Goal: Task Accomplishment & Management: Manage account settings

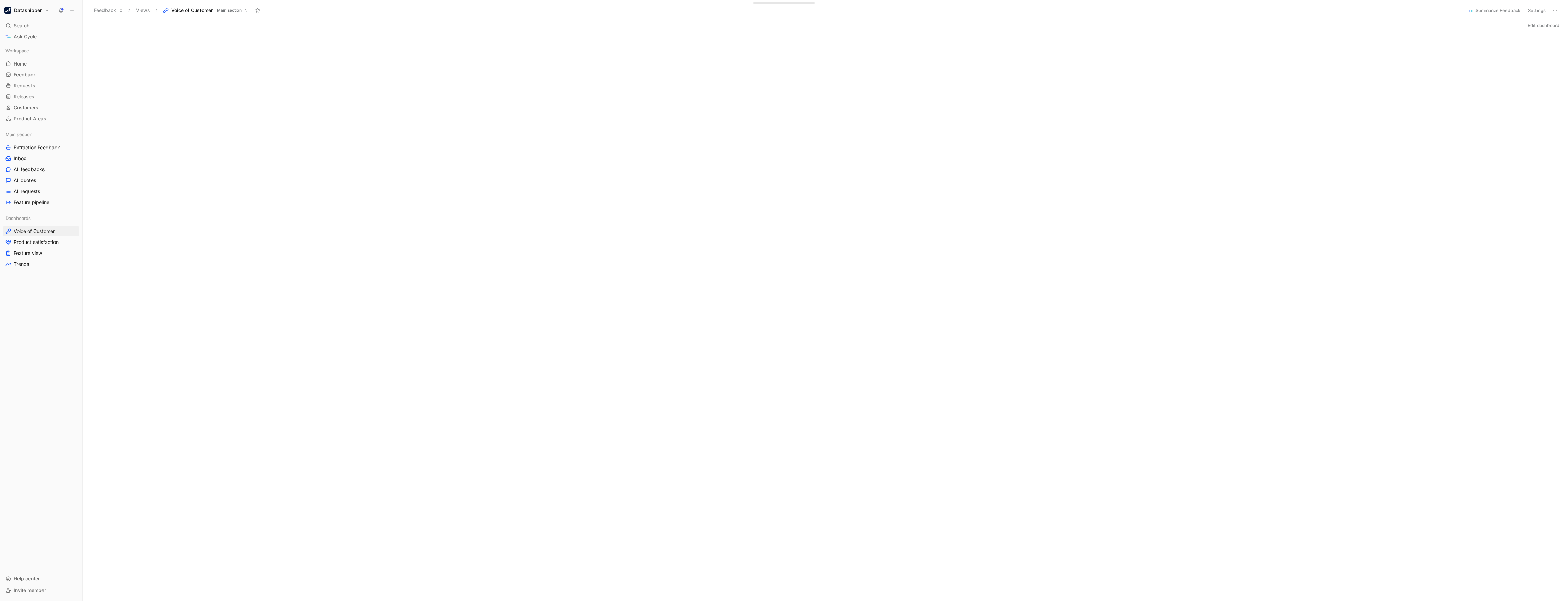
click at [27, 14] on button "Datasnipper" at bounding box center [27, 10] width 48 height 10
click at [34, 32] on div "[PERSON_NAME] [PERSON_NAME][EMAIL_ADDRESS][PERSON_NAME][DOMAIN_NAME]" at bounding box center [47, 27] width 85 height 16
click at [37, 71] on div "Workspace settings G then S" at bounding box center [47, 70] width 85 height 11
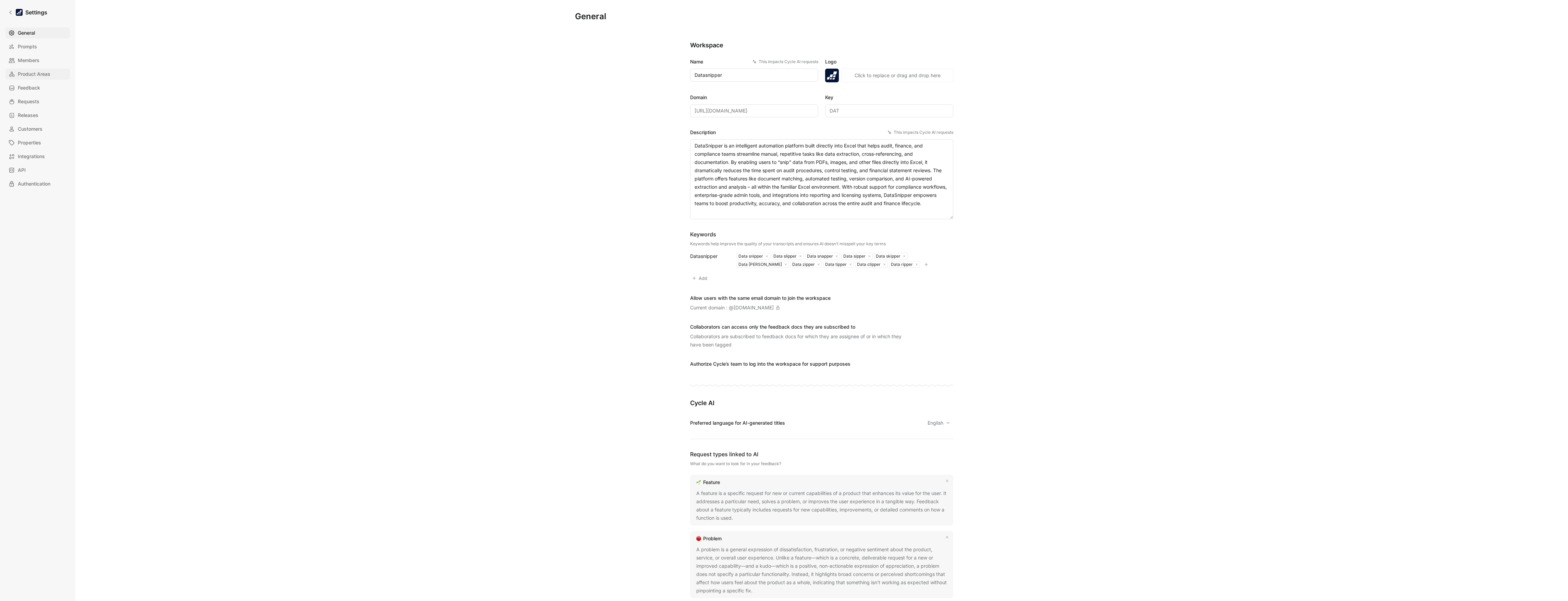
click at [27, 69] on link "Product Areas" at bounding box center [37, 74] width 64 height 11
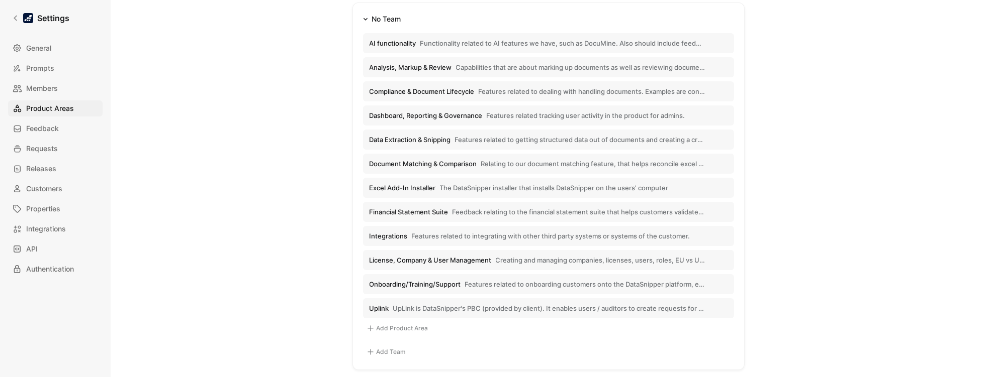
scroll to position [162, 0]
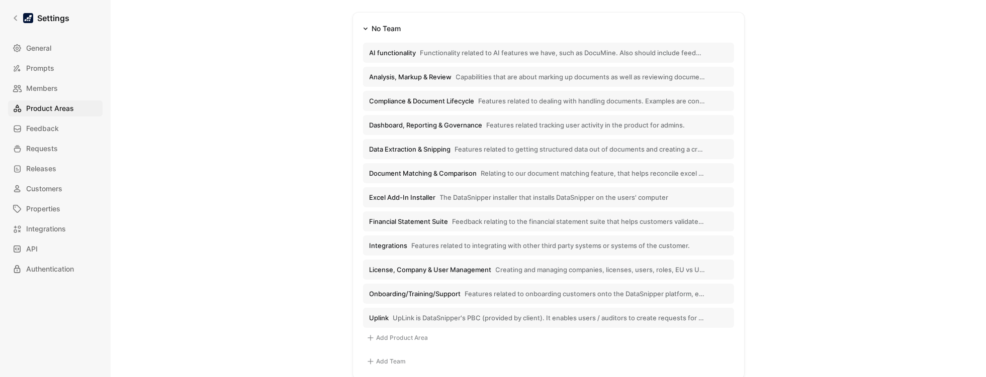
click at [513, 293] on span "Features related to onboarding customers onto the DataSnipper platform, ensurin…" at bounding box center [585, 294] width 240 height 9
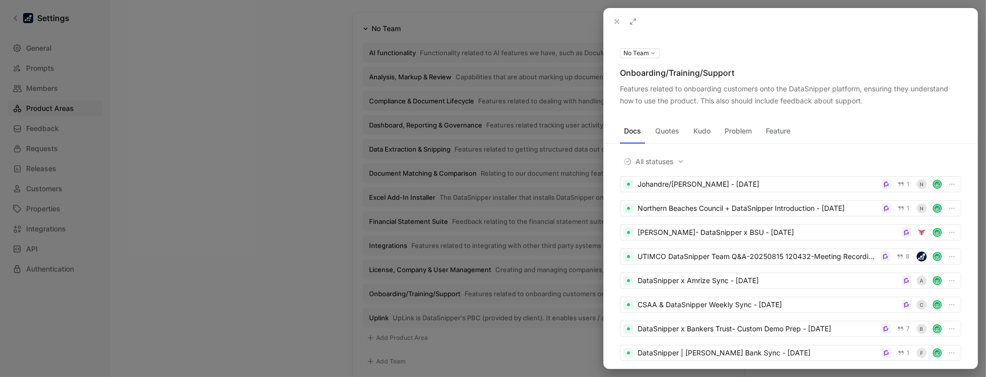
click at [277, 140] on div at bounding box center [493, 188] width 986 height 377
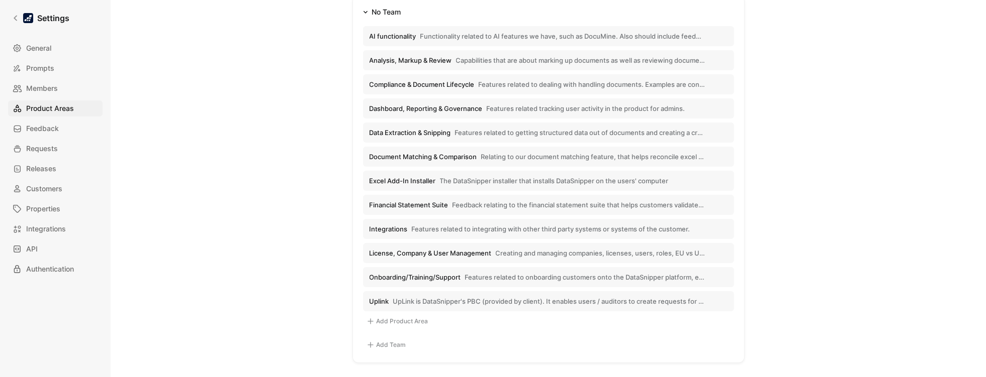
scroll to position [149, 0]
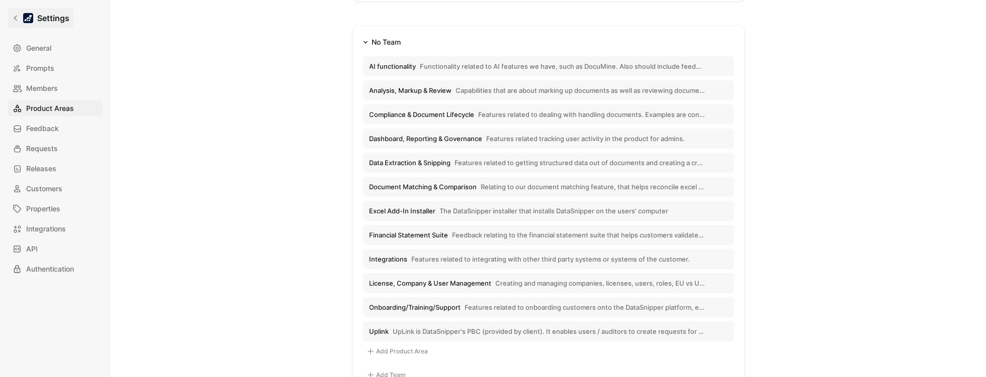
click at [32, 20] on div at bounding box center [28, 18] width 10 height 10
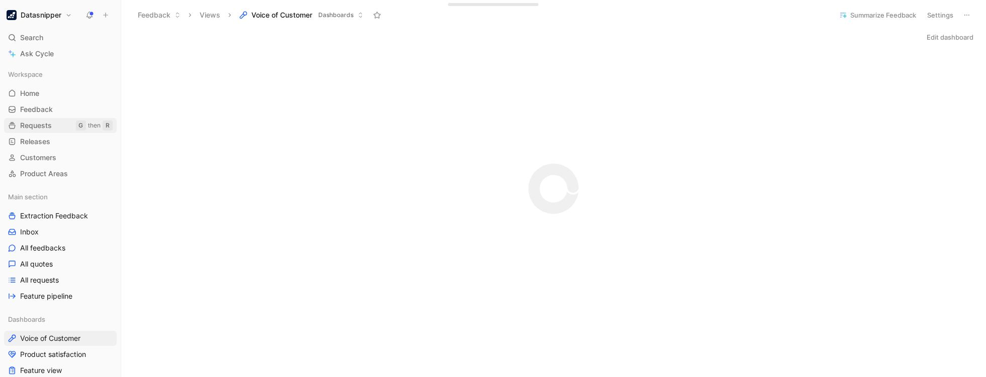
click at [47, 119] on link "Requests G then R" at bounding box center [60, 125] width 113 height 15
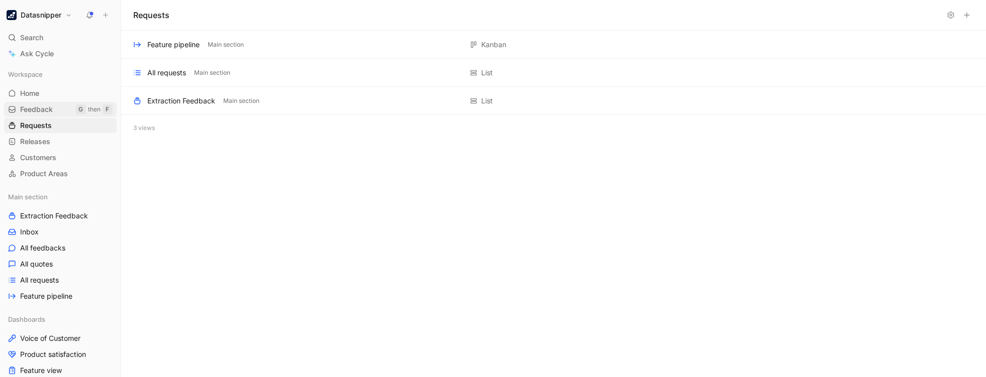
click at [42, 110] on span "Feedback" at bounding box center [36, 110] width 33 height 10
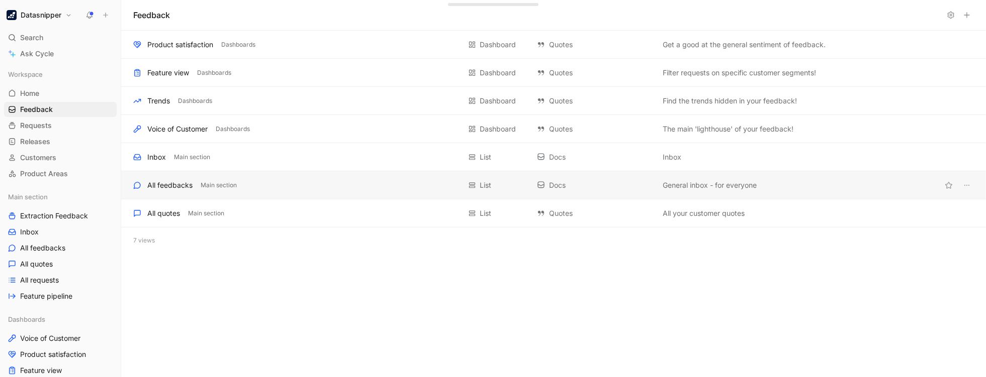
click at [191, 187] on div "All feedbacks" at bounding box center [169, 185] width 45 height 12
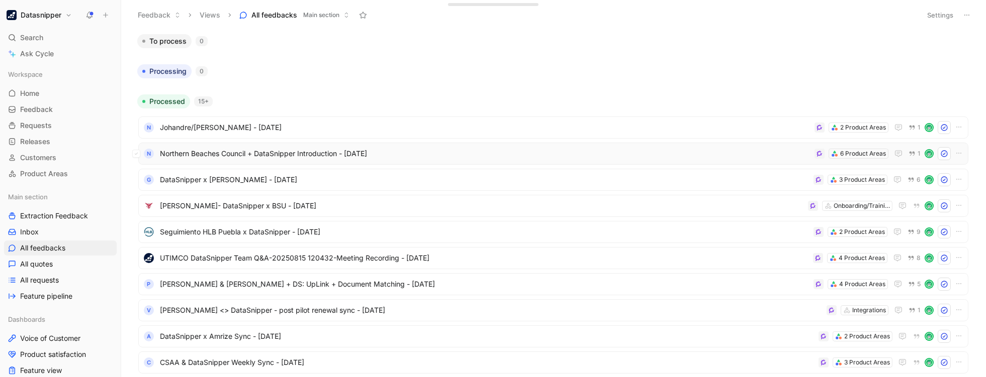
click at [712, 156] on span "Northern Beaches Council + DataSnipper Introduction - [DATE]" at bounding box center [485, 154] width 650 height 12
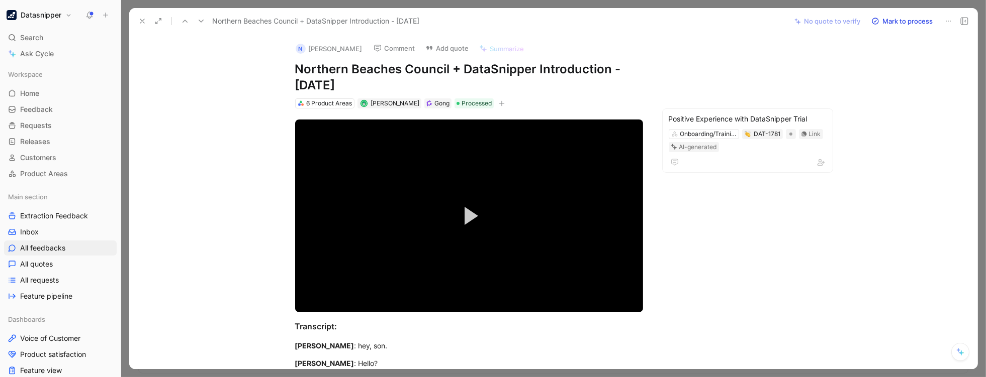
click at [143, 21] on icon at bounding box center [142, 21] width 8 height 8
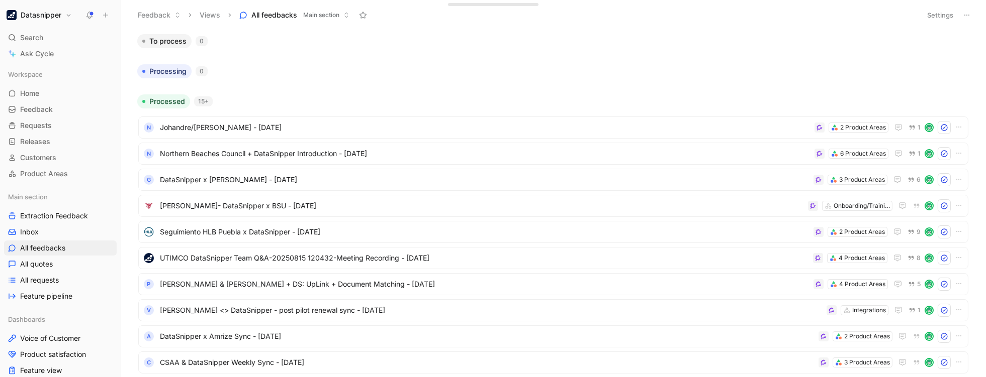
click at [62, 14] on button "Datasnipper" at bounding box center [39, 15] width 70 height 14
click at [45, 99] on div "Workspace settings G then S" at bounding box center [69, 103] width 124 height 16
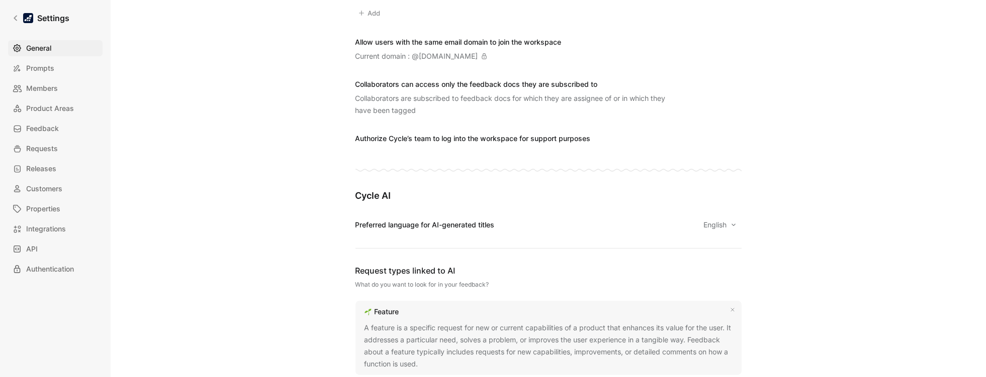
scroll to position [282, 0]
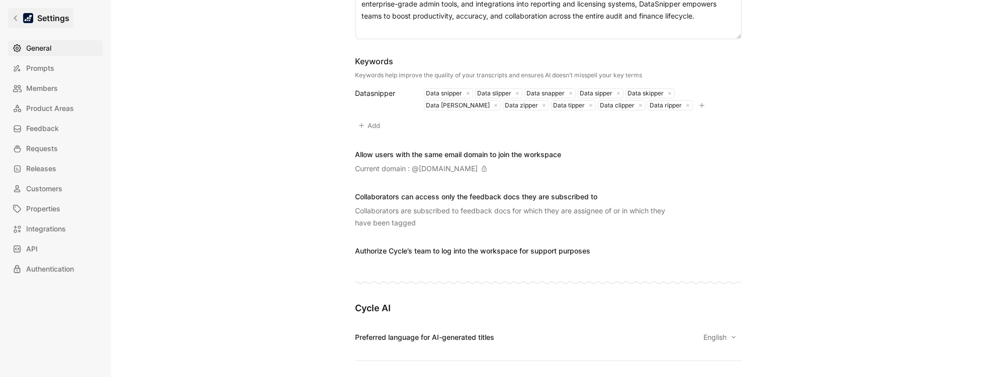
click at [17, 14] on link "Settings" at bounding box center [40, 18] width 65 height 20
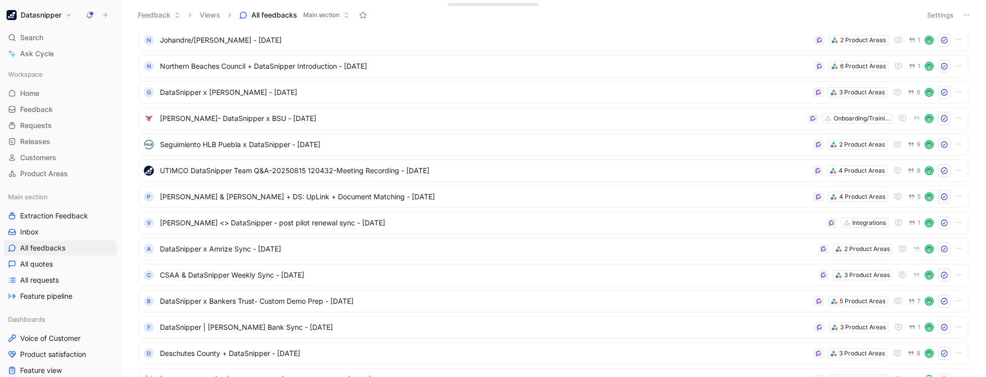
scroll to position [90, 0]
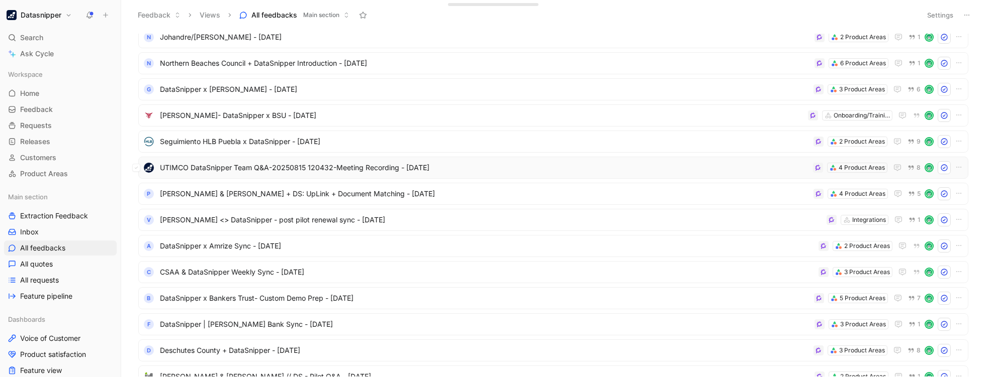
click at [609, 172] on span "UTIMCO DataSnipper Team Q&A-20250815 120432-Meeting Recording - [DATE]" at bounding box center [484, 168] width 649 height 12
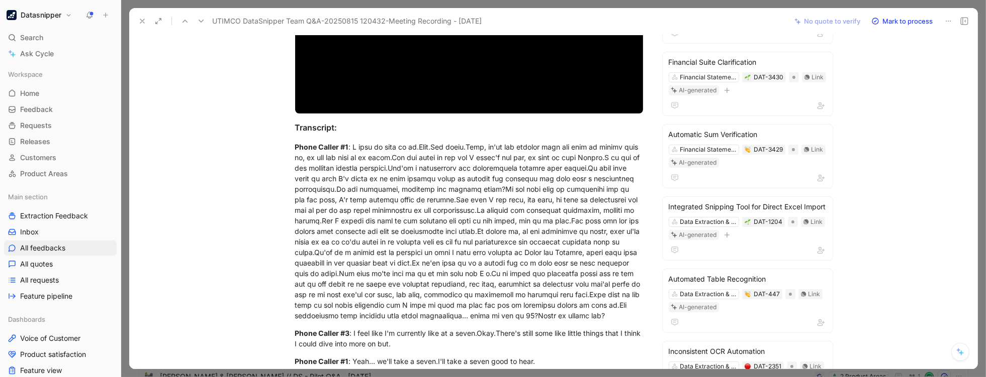
scroll to position [220, 0]
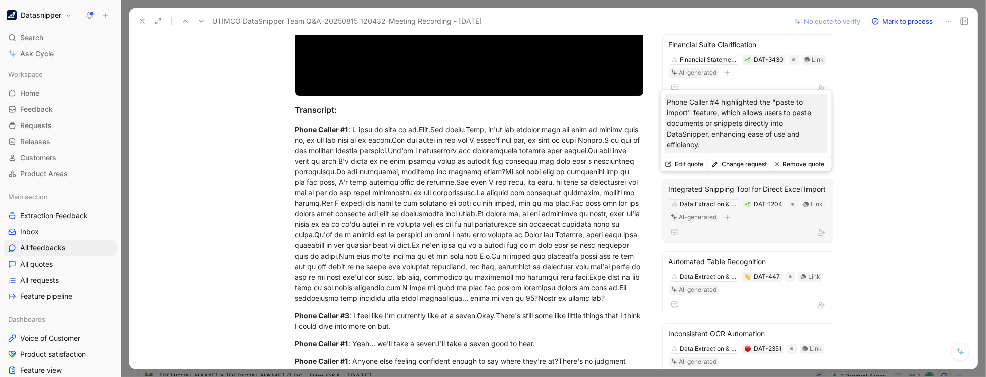
click at [748, 188] on div "Integrated Snipping Tool for Direct Excel Import" at bounding box center [747, 189] width 158 height 12
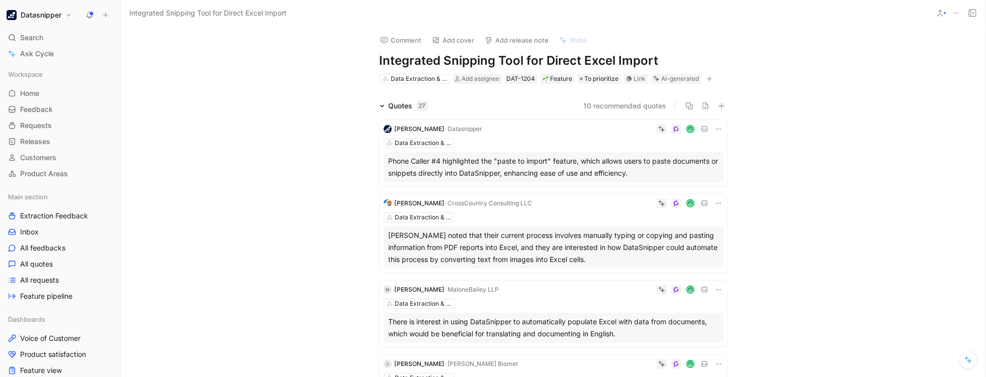
click at [478, 56] on h1 "Integrated Snipping Tool for Direct Excel Import" at bounding box center [553, 61] width 348 height 16
click at [293, 77] on div "Comment Add cover Add release note Write Integrated Snipping Tool for Direct Ex…" at bounding box center [553, 201] width 864 height 351
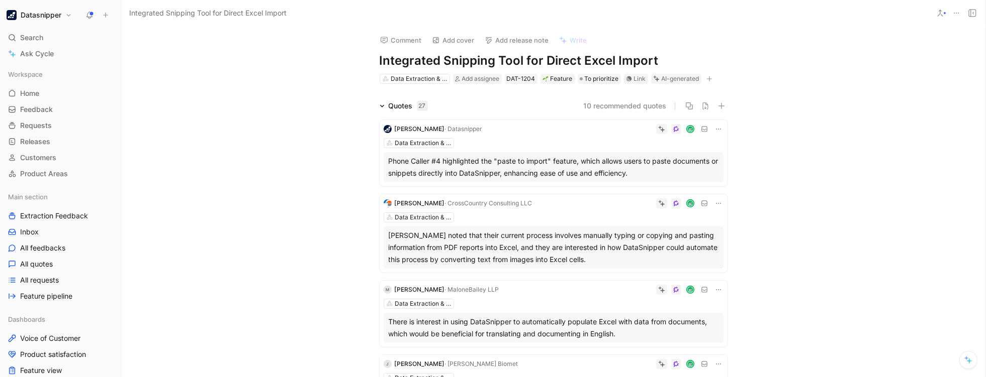
click at [293, 77] on div "Comment Add cover Add release note Write Integrated Snipping Tool for Direct Ex…" at bounding box center [553, 201] width 864 height 351
click at [294, 77] on div "Comment Add cover Add release note Write Integrated Snipping Tool for Direct Ex…" at bounding box center [553, 201] width 864 height 351
click at [475, 59] on h1 "Integrated Snipping Tool for Direct Excel Import" at bounding box center [553, 61] width 348 height 16
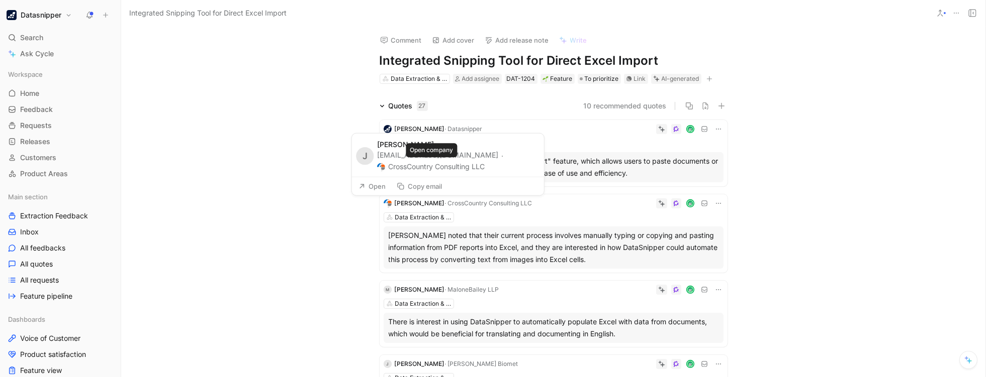
click at [444, 169] on button "CrossCountry Consulting LLC" at bounding box center [431, 167] width 108 height 12
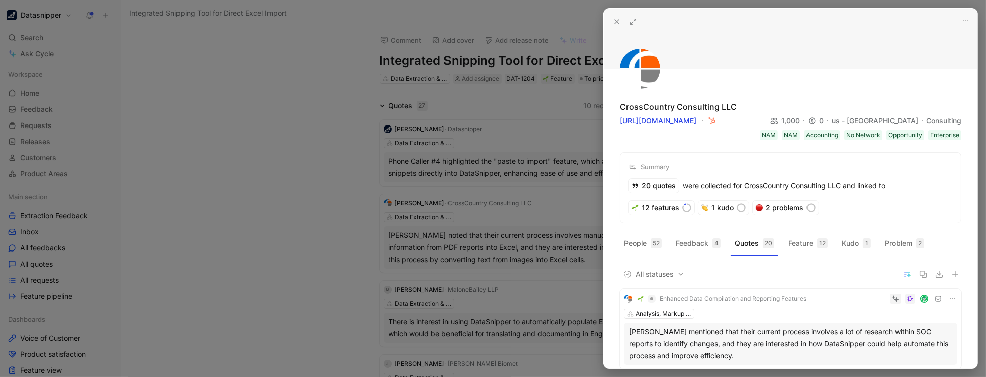
click at [351, 240] on div at bounding box center [493, 188] width 986 height 377
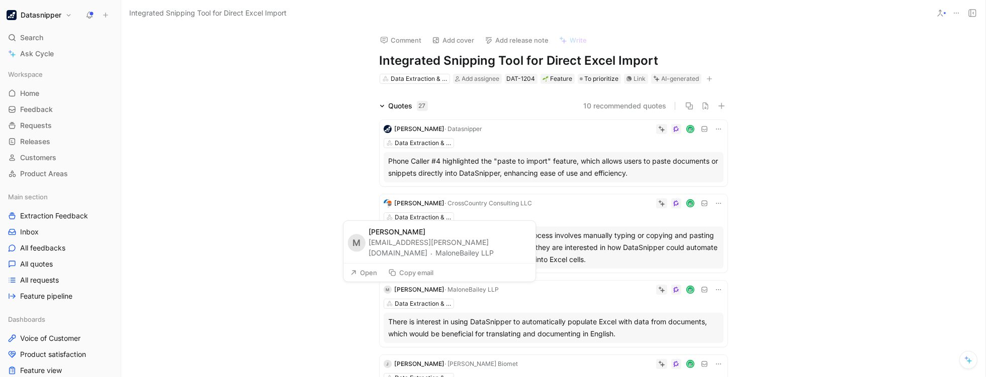
click at [404, 291] on span "[PERSON_NAME]" at bounding box center [420, 290] width 50 height 8
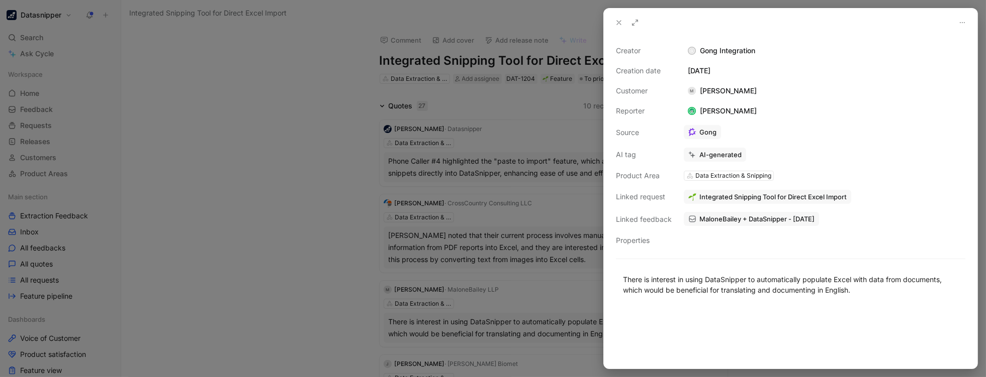
click at [342, 278] on div at bounding box center [493, 188] width 986 height 377
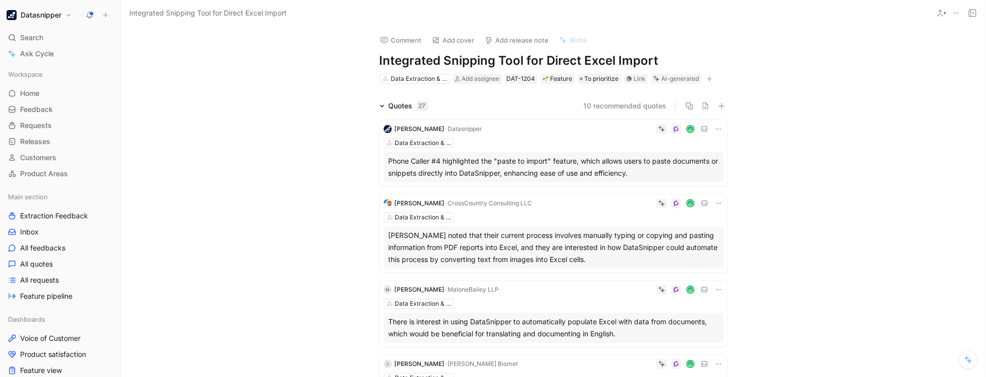
drag, startPoint x: 342, startPoint y: 278, endPoint x: 387, endPoint y: 287, distance: 45.2
click at [387, 287] on div "M" at bounding box center [387, 290] width 8 height 8
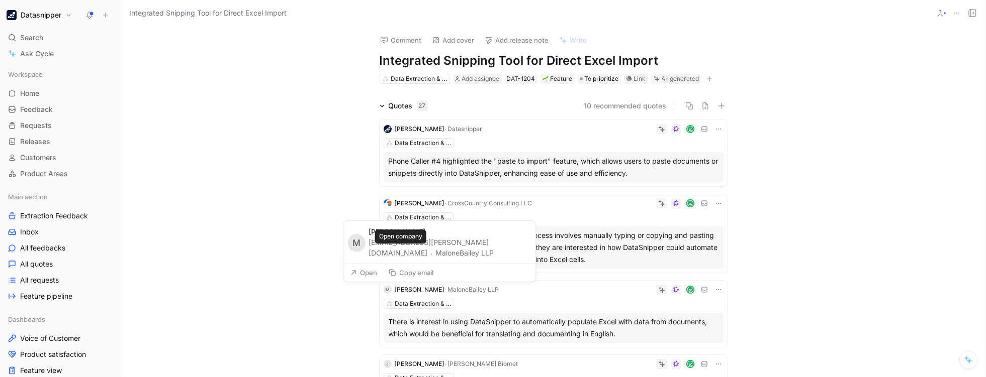
click at [435, 256] on button "MaloneBailey LLP" at bounding box center [464, 253] width 58 height 12
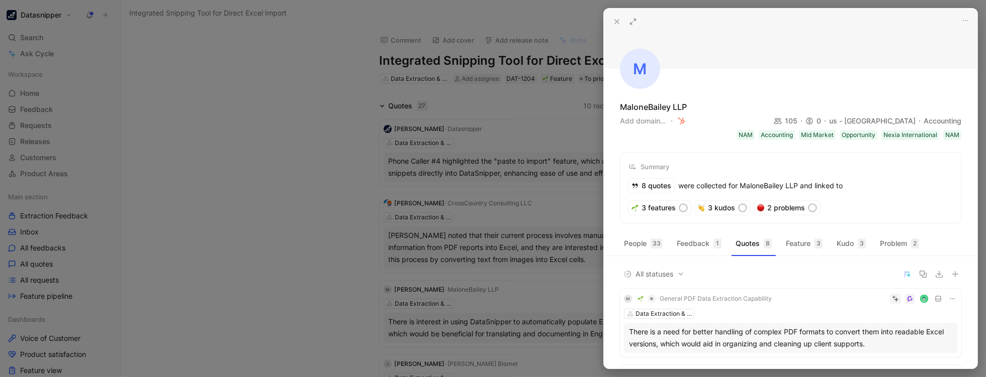
click at [316, 226] on div at bounding box center [493, 188] width 986 height 377
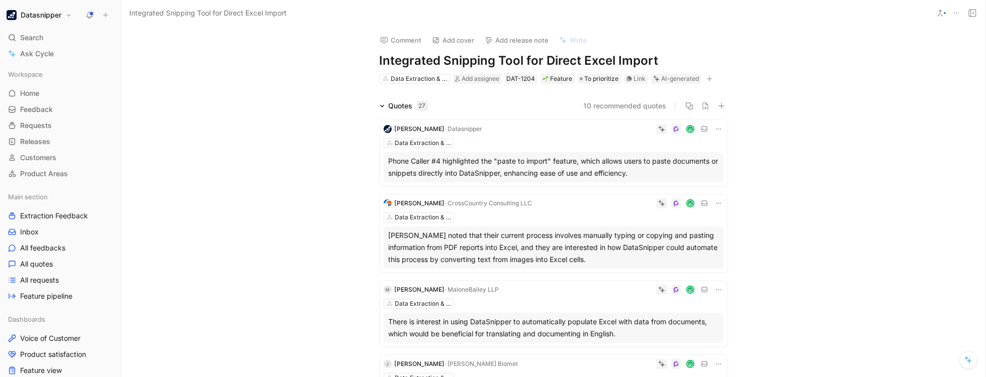
click at [479, 205] on span "· CrossCountry Consulting LLC" at bounding box center [488, 204] width 87 height 8
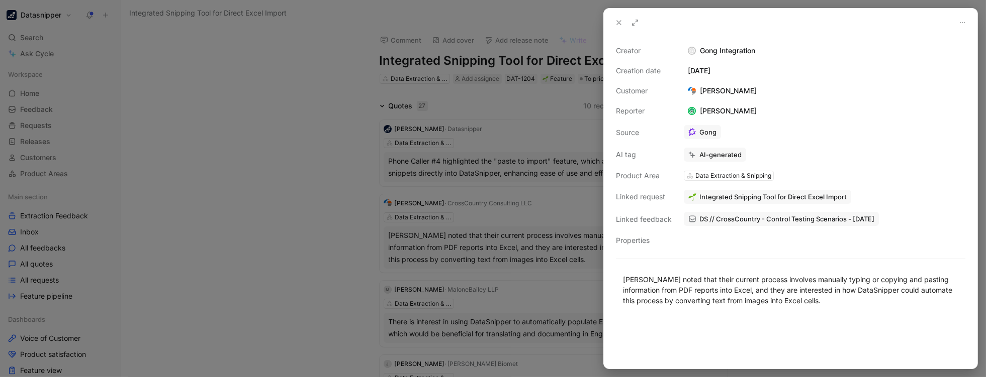
click at [279, 235] on div at bounding box center [493, 188] width 986 height 377
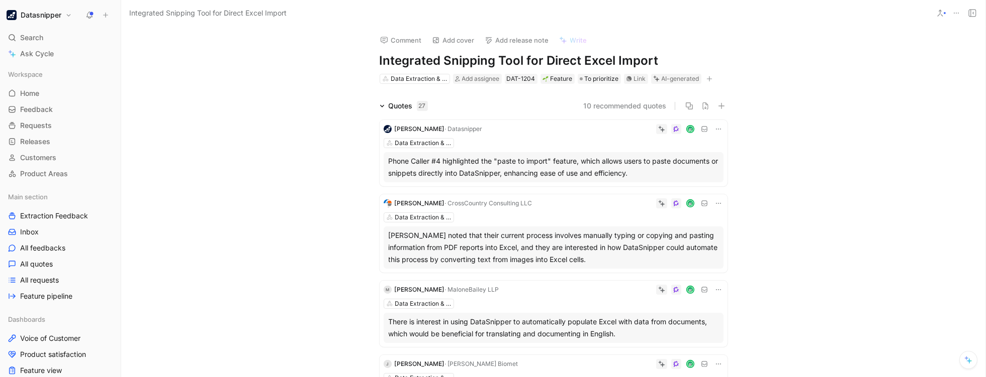
click at [403, 204] on span "[PERSON_NAME]" at bounding box center [420, 204] width 50 height 8
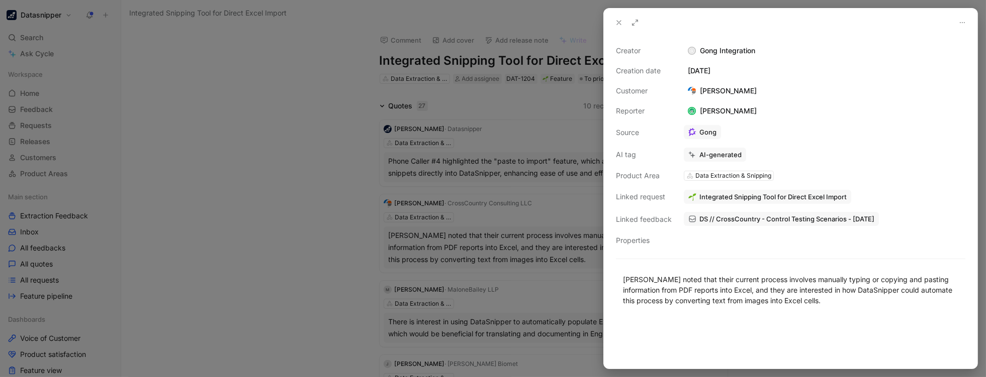
click at [281, 216] on div at bounding box center [493, 188] width 986 height 377
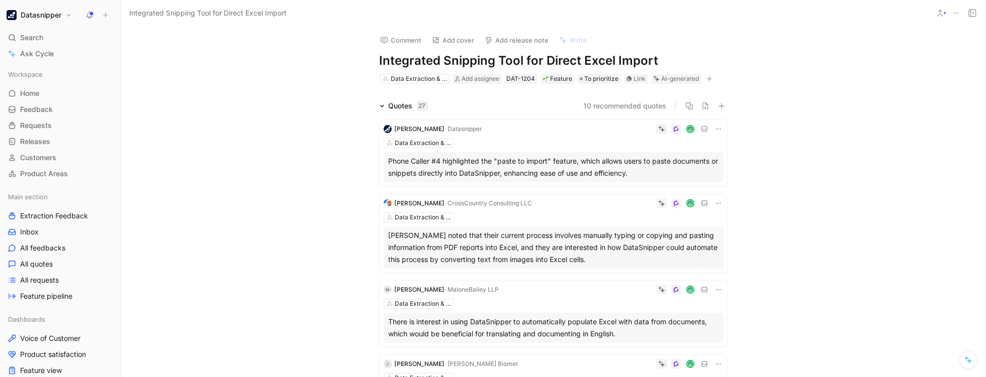
drag, startPoint x: 398, startPoint y: 246, endPoint x: 341, endPoint y: 212, distance: 66.0
drag, startPoint x: 341, startPoint y: 212, endPoint x: 324, endPoint y: 239, distance: 32.1
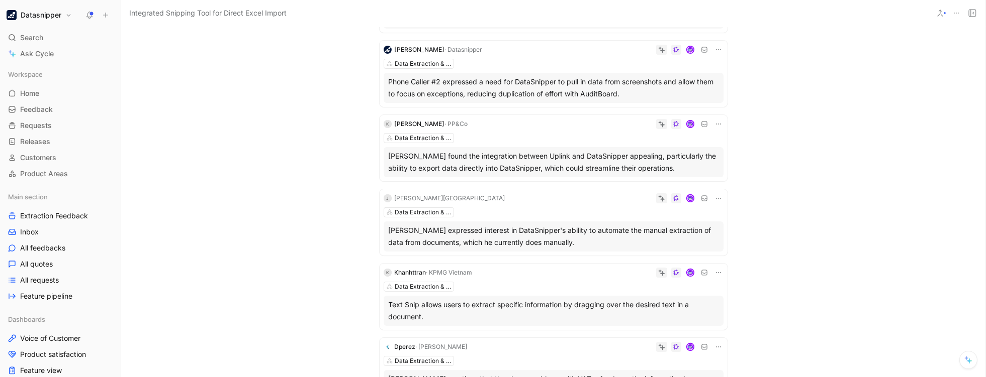
scroll to position [491, 0]
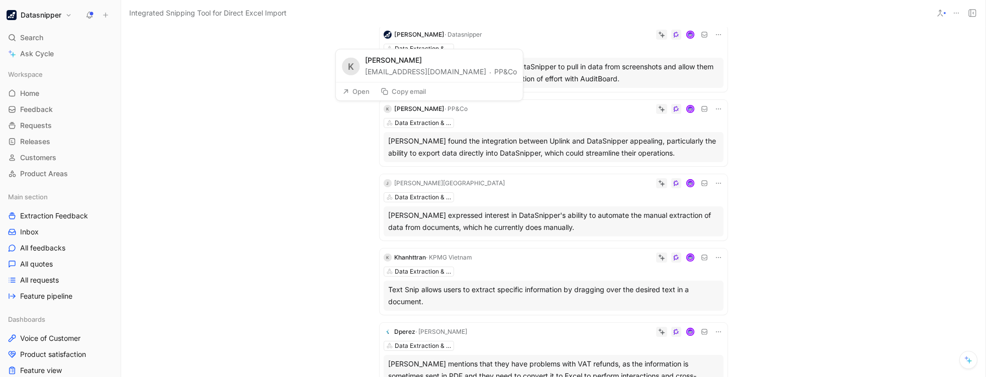
click at [494, 73] on button "PP&Co" at bounding box center [505, 72] width 23 height 12
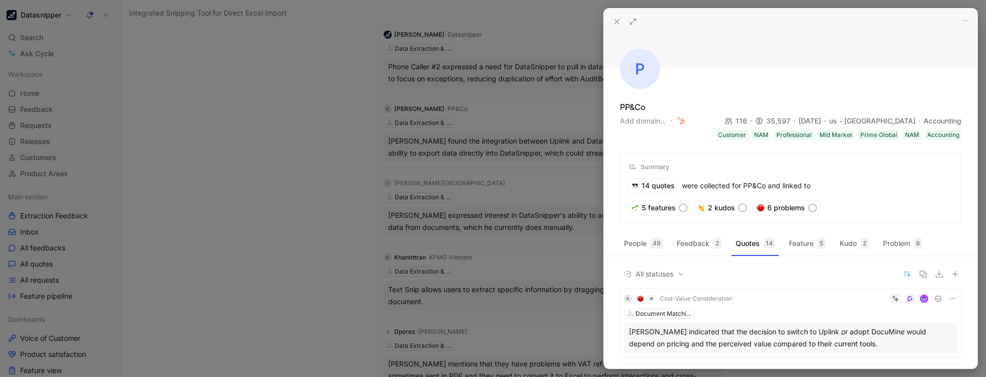
drag, startPoint x: 823, startPoint y: 191, endPoint x: 821, endPoint y: 179, distance: 11.7
click at [821, 179] on div "14 quotes were collected for PP&Co and linked to 5 features 2 kudos 6 problems" at bounding box center [790, 197] width 324 height 36
click at [634, 240] on button "People 49" at bounding box center [643, 244] width 47 height 16
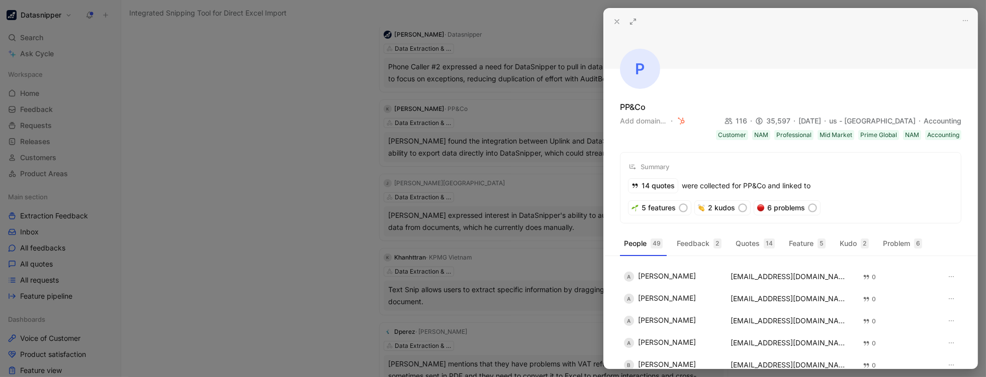
click at [618, 21] on icon at bounding box center [617, 22] width 8 height 8
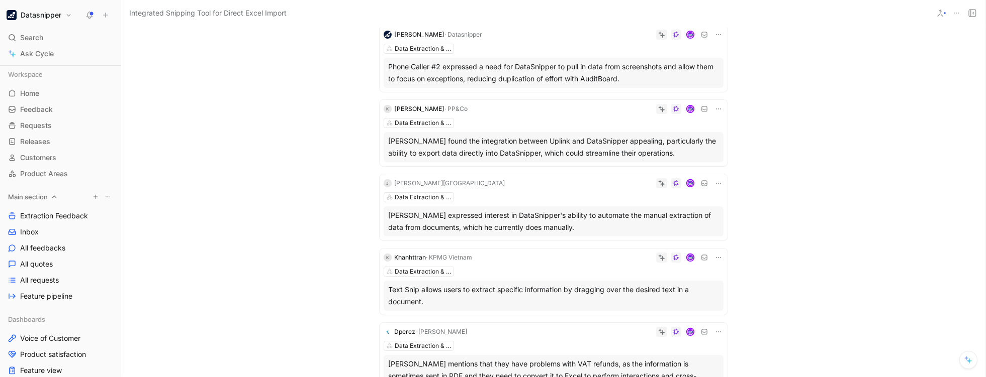
scroll to position [75, 0]
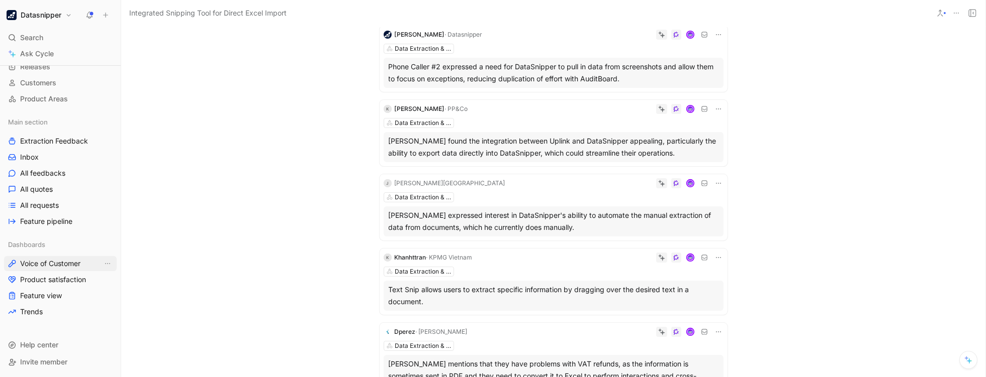
click at [57, 260] on span "Voice of Customer" at bounding box center [50, 264] width 60 height 10
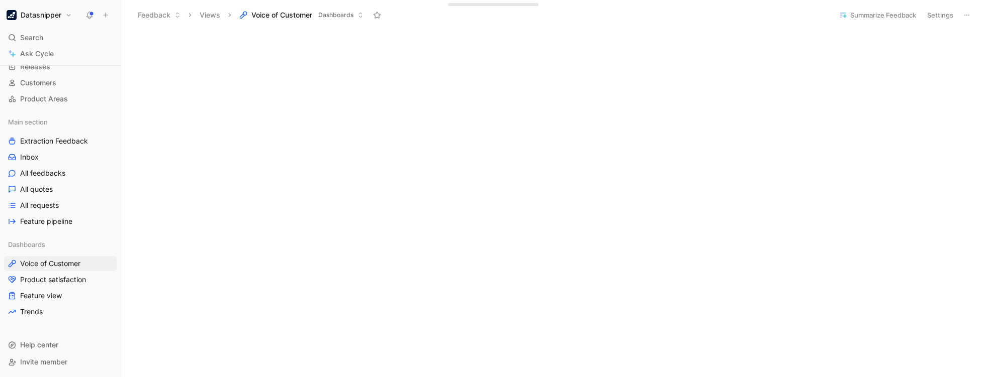
scroll to position [209, 0]
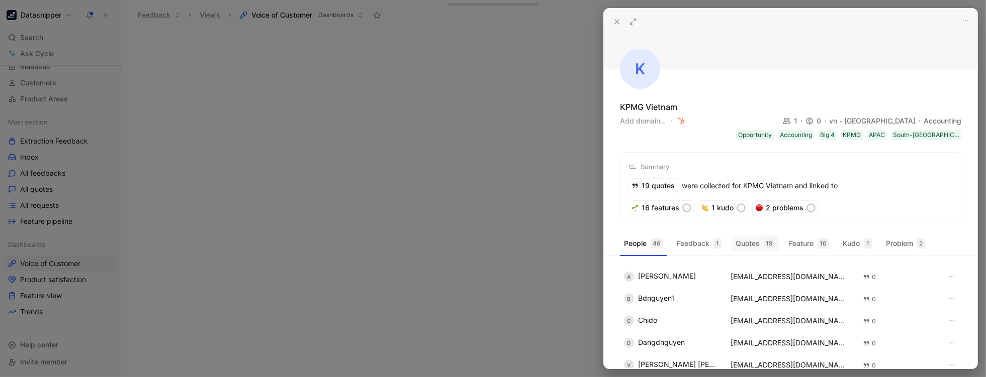
click at [753, 240] on button "Quotes 19" at bounding box center [754, 244] width 47 height 16
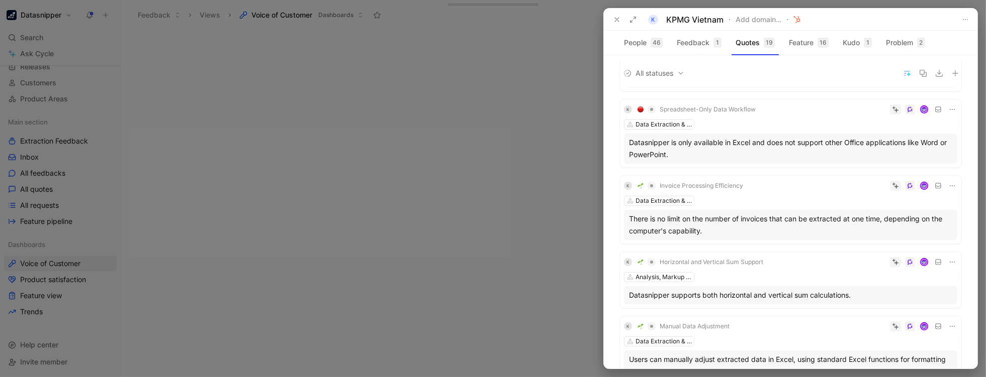
scroll to position [33, 0]
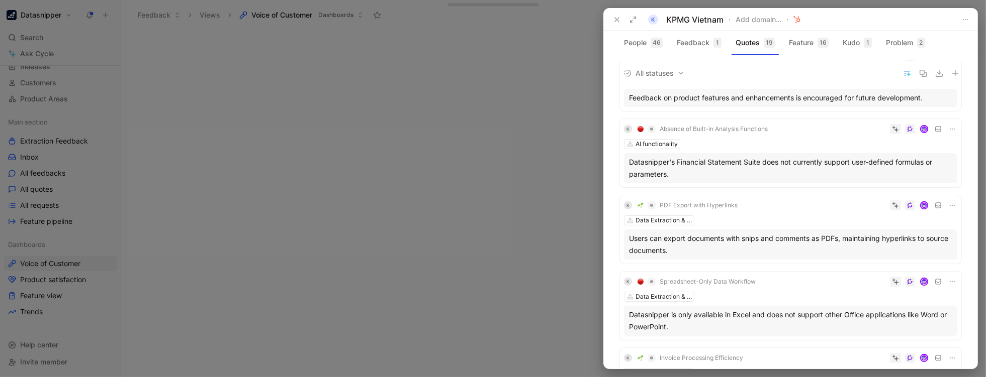
click at [507, 177] on div at bounding box center [493, 188] width 986 height 377
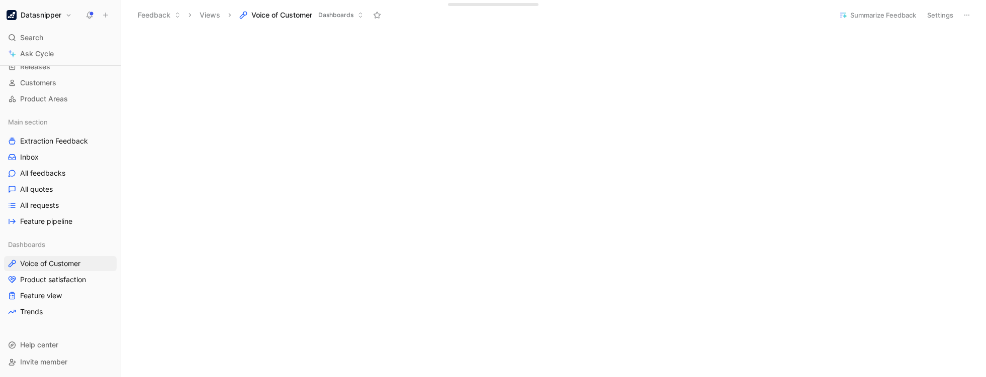
scroll to position [731, 0]
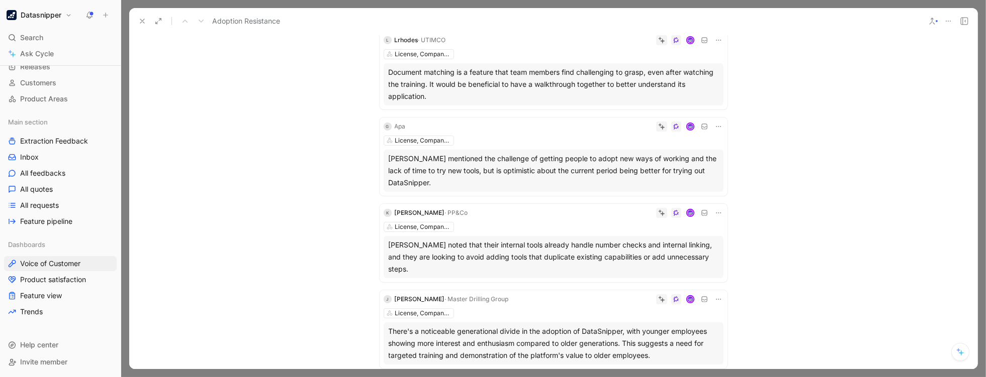
scroll to position [249, 0]
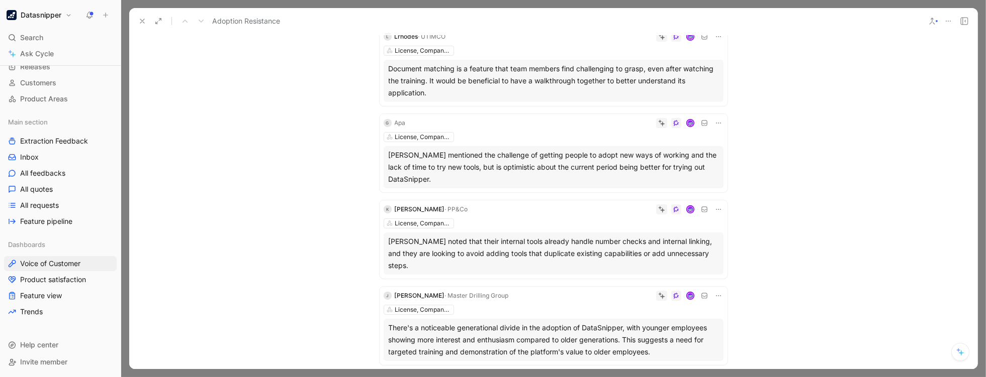
click at [143, 22] on icon at bounding box center [142, 21] width 8 height 8
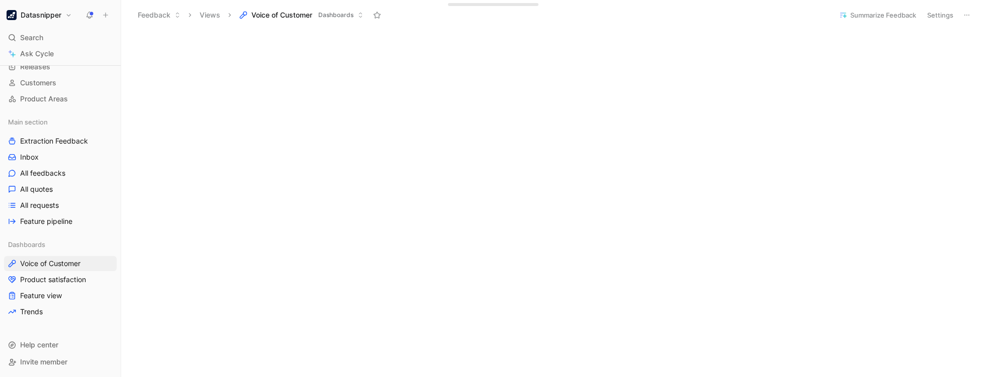
scroll to position [280, 0]
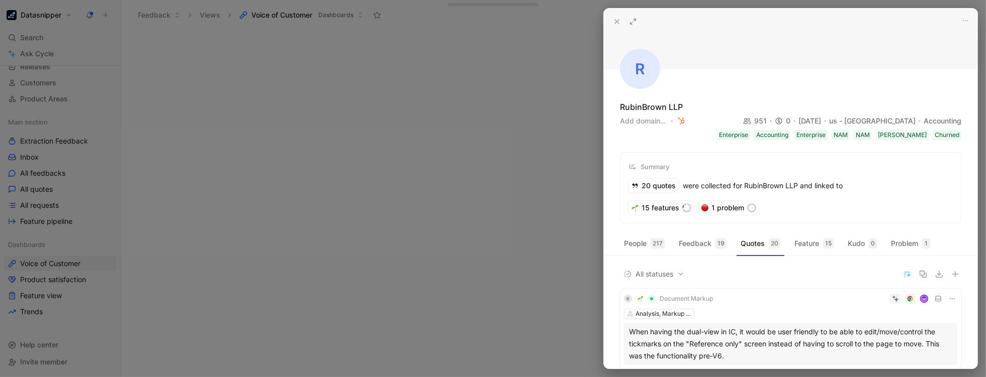
click at [902, 252] on div "People 217 Feedback 19 Quotes 20 Feature 15 Kudo 0 Problem 1" at bounding box center [790, 246] width 373 height 20
click at [902, 249] on button "Problem 1" at bounding box center [910, 244] width 47 height 16
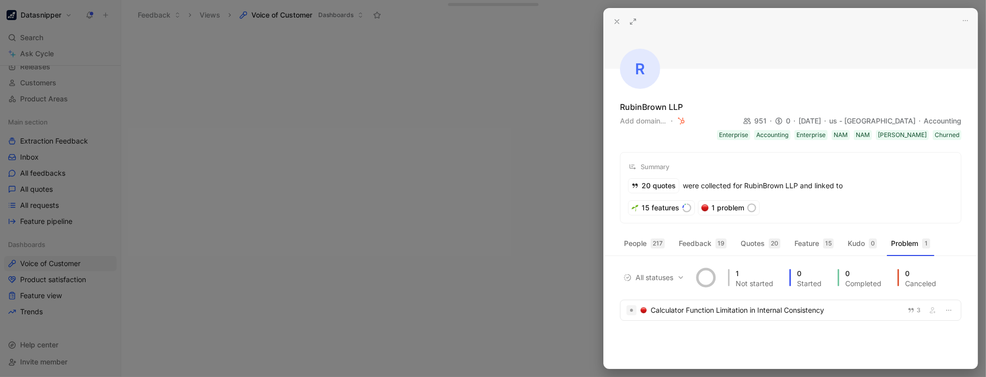
click at [498, 120] on div at bounding box center [493, 188] width 986 height 377
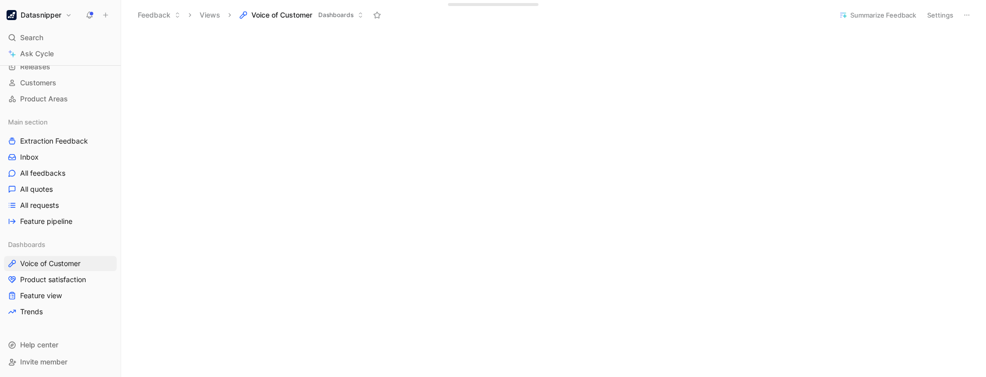
scroll to position [719, 0]
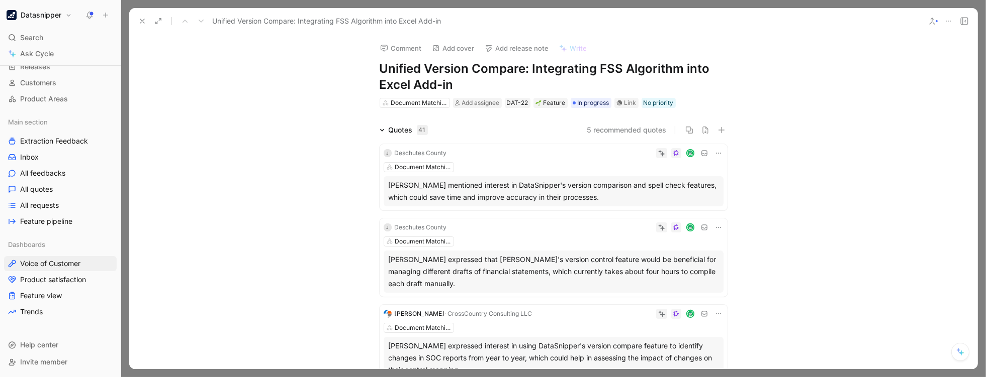
click at [141, 22] on icon at bounding box center [142, 21] width 8 height 8
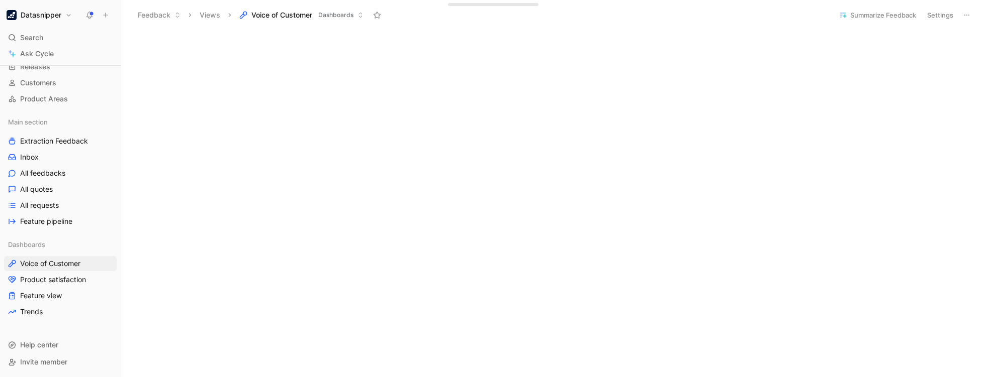
scroll to position [216, 0]
click at [50, 17] on h1 "Datasnipper" at bounding box center [41, 15] width 41 height 9
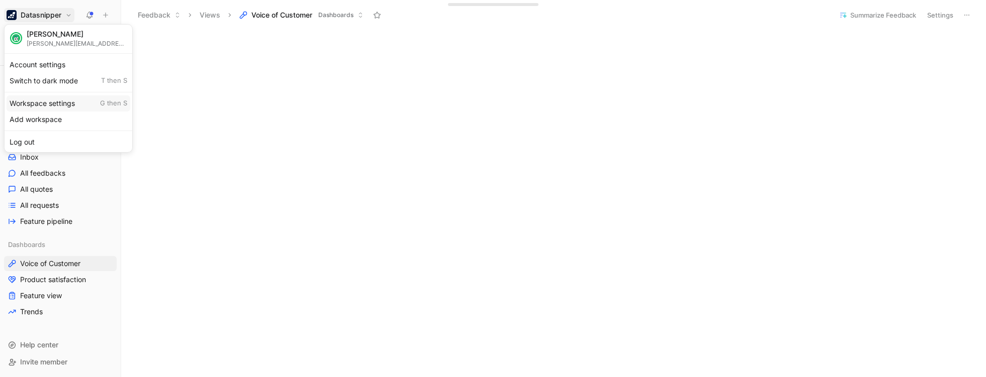
click at [41, 100] on div "Workspace settings G then S" at bounding box center [69, 103] width 124 height 16
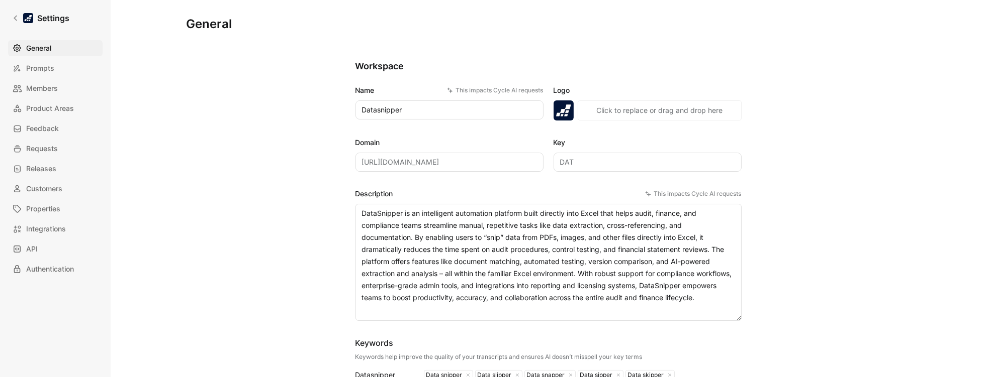
click at [43, 91] on span "Members" at bounding box center [42, 88] width 32 height 12
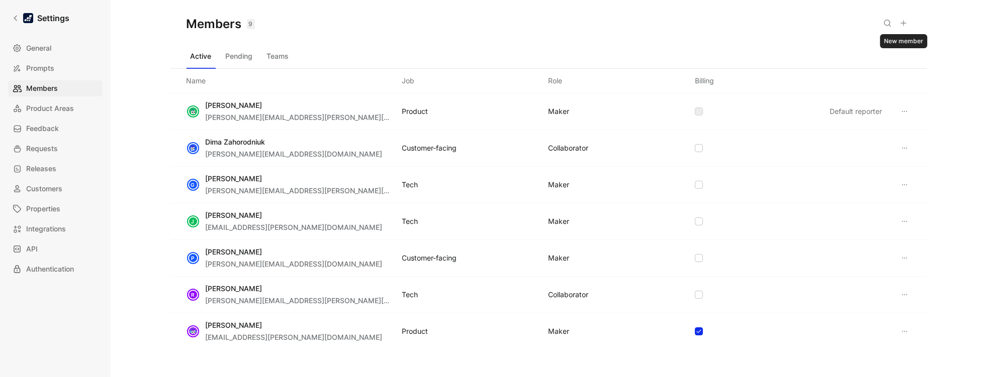
click at [906, 27] on button at bounding box center [903, 23] width 14 height 14
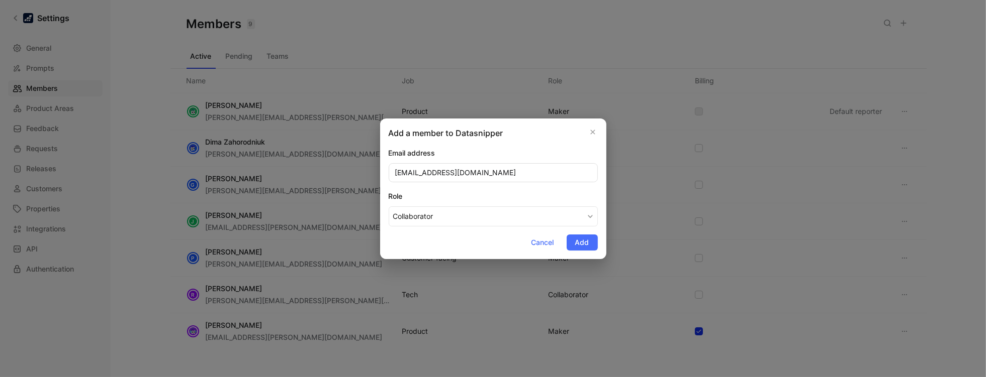
type input "[EMAIL_ADDRESS][DOMAIN_NAME]"
click at [534, 193] on div "Role" at bounding box center [493, 196] width 209 height 12
click at [534, 207] on button "Collaborator" at bounding box center [493, 217] width 209 height 20
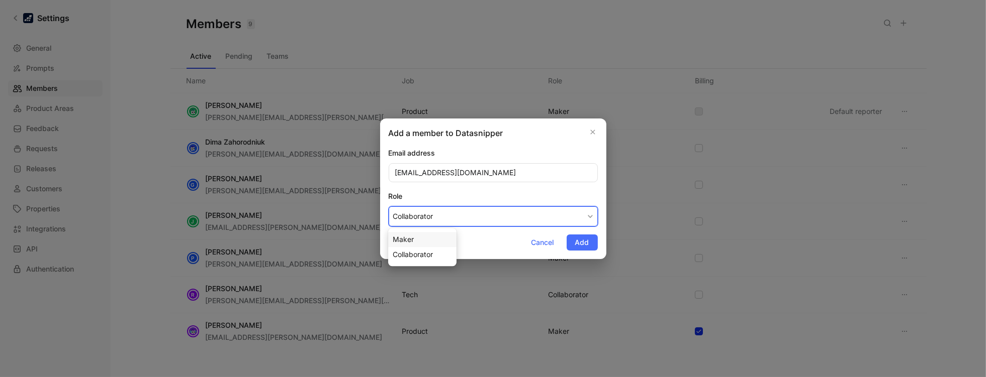
click at [410, 237] on span "Maker" at bounding box center [403, 239] width 21 height 9
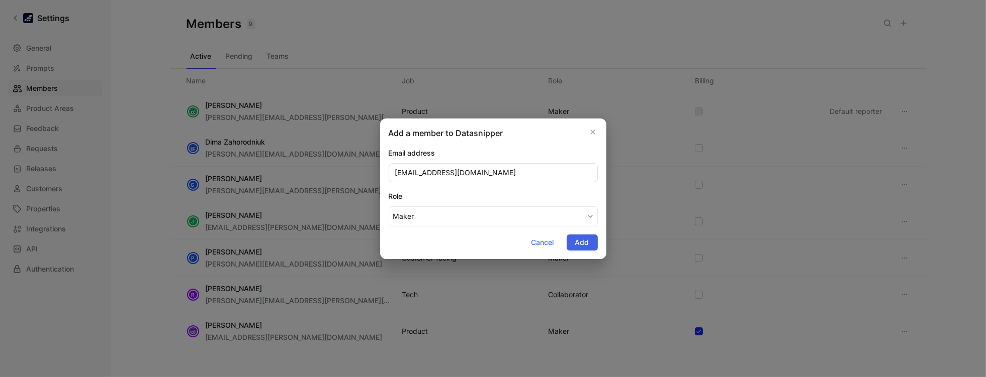
click at [586, 243] on span "Add" at bounding box center [582, 243] width 14 height 12
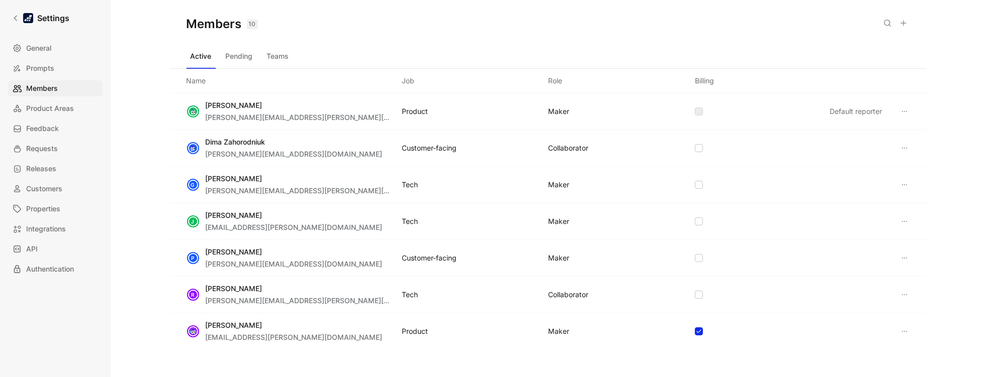
click at [645, 16] on div "Members 10 Saved" at bounding box center [548, 24] width 756 height 48
click at [240, 59] on button "Pending" at bounding box center [239, 56] width 35 height 16
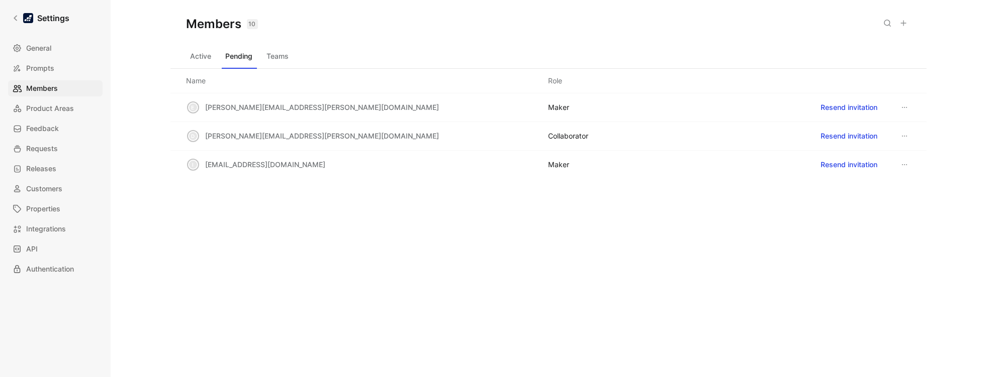
click at [196, 57] on button "Active" at bounding box center [200, 56] width 29 height 16
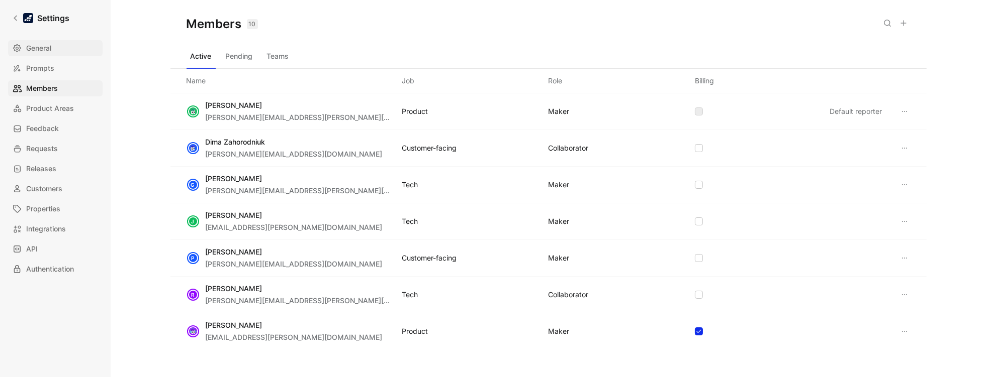
click at [47, 51] on span "General" at bounding box center [38, 48] width 25 height 12
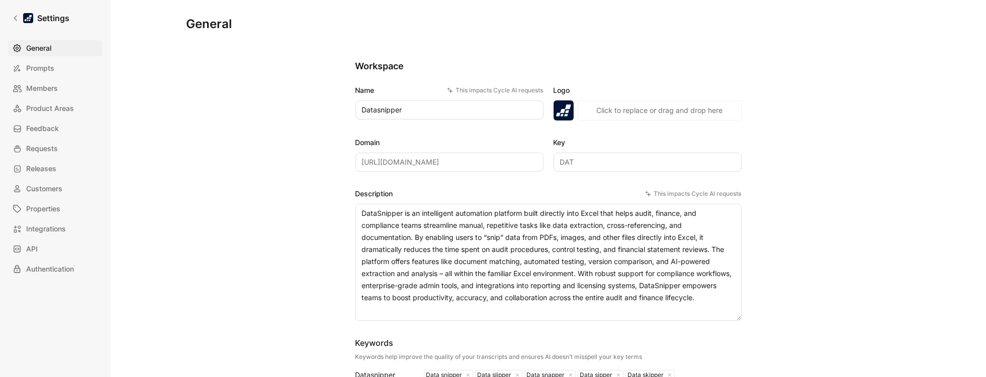
click at [161, 48] on div "General Saved Workspace Name This impacts Cycle AI requests Datasnipper Logo «r…" at bounding box center [548, 188] width 875 height 377
